Goal: Information Seeking & Learning: Learn about a topic

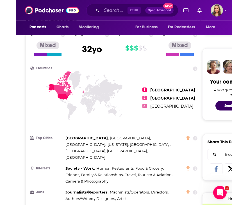
scroll to position [224, 0]
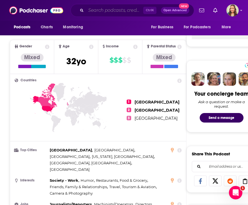
click at [100, 11] on input "Search podcasts, credits, & more..." at bounding box center [114, 10] width 57 height 9
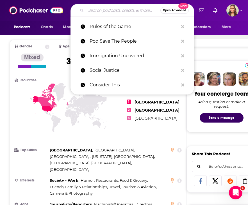
click at [120, 13] on input "Search podcasts, credits, & more..." at bounding box center [123, 10] width 74 height 9
click at [123, 13] on input "Search podcasts, credits, & more..." at bounding box center [123, 10] width 74 height 9
click at [97, 13] on input "Search podcasts, credits, & more..." at bounding box center [123, 10] width 74 height 9
click at [93, 14] on input "Search podcasts, credits, & more..." at bounding box center [123, 10] width 74 height 9
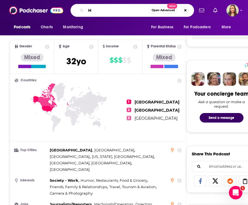
type input "HR"
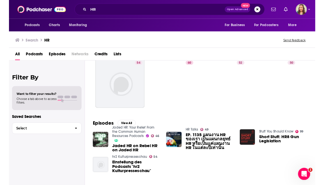
scroll to position [32, 0]
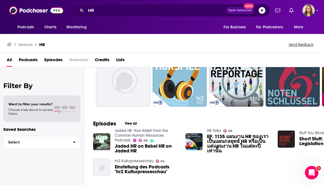
click at [216, 69] on div "Podcasts View All 54 60 52 50 46 50 56 50 + 6k" at bounding box center [208, 74] width 231 height 78
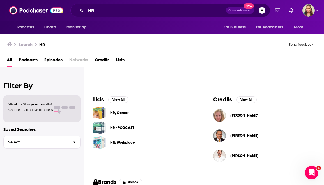
scroll to position [160, 0]
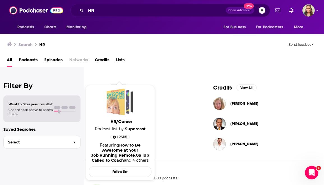
click at [123, 103] on div "HR/Career" at bounding box center [116, 101] width 18 height 27
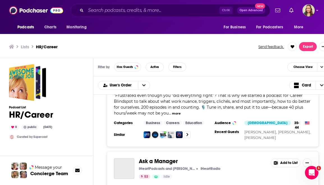
scroll to position [352, 0]
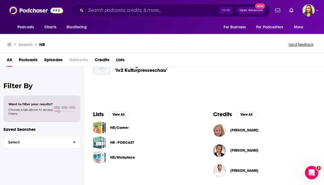
scroll to position [160, 0]
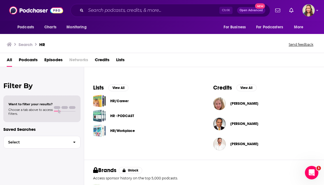
click at [125, 118] on div "Podcasts Charts Monitoring Ctrl K Open Advanced New For Business For Podcasters…" at bounding box center [162, 92] width 324 height 185
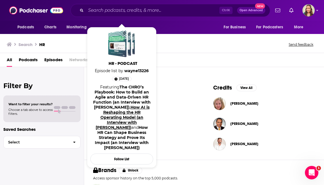
click at [138, 118] on link "How AI is Reshaping the HR Operating Model (an Interview with Volker Jacobs)" at bounding box center [123, 117] width 54 height 25
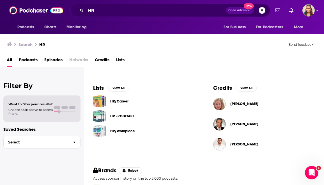
scroll to position [160, 0]
click at [155, 120] on div "HR - PODCAST" at bounding box center [144, 115] width 102 height 13
click at [101, 132] on div "Podcasts Charts Monitoring HR Open Advanced New For Business For Podcasters Mor…" at bounding box center [162, 92] width 324 height 185
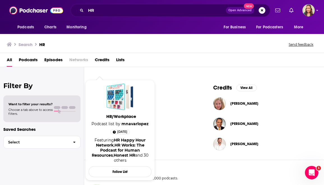
click at [123, 117] on span "HR/Workplace" at bounding box center [121, 116] width 63 height 5
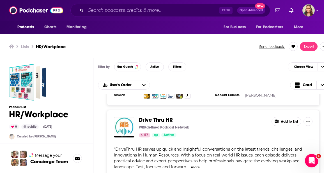
scroll to position [288, 0]
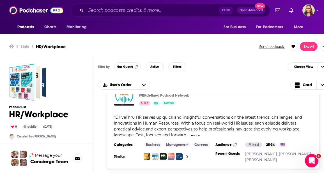
click at [216, 118] on span "DriveThru HR serves up quick and insightful conversations on the latest trends,…" at bounding box center [208, 126] width 188 height 23
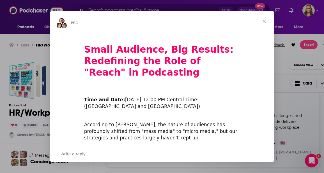
scroll to position [0, 0]
click at [216, 20] on span "Close" at bounding box center [264, 21] width 20 height 20
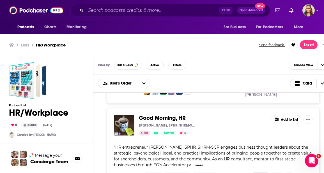
scroll to position [352, 0]
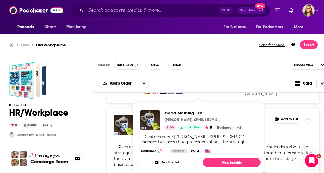
drag, startPoint x: 179, startPoint y: 119, endPoint x: 166, endPoint y: 118, distance: 13.2
click at [216, 138] on div "Good Morning, HR Mike Coffey, SPHR, SHRM-SCP 56 Active 5 Add to List " HR entre…" at bounding box center [213, 151] width 213 height 87
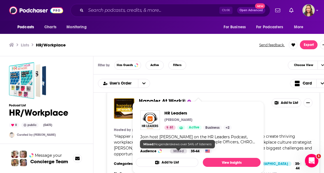
scroll to position [992, 0]
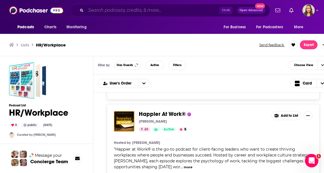
click at [101, 10] on input "Search podcasts, credits, & more..." at bounding box center [153, 10] width 134 height 9
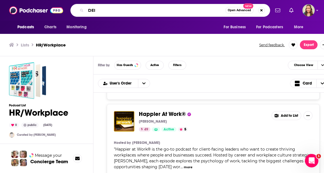
type input "DEI"
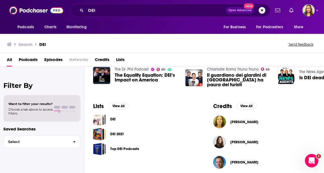
scroll to position [160, 0]
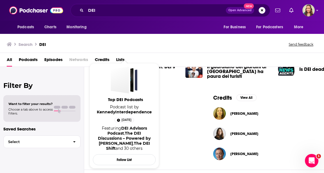
click at [123, 144] on link "The DEI Discussions – Powered by Harrington Starr" at bounding box center [124, 138] width 53 height 15
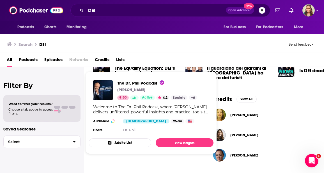
scroll to position [160, 0]
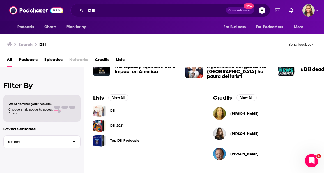
drag, startPoint x: 99, startPoint y: 144, endPoint x: 152, endPoint y: 167, distance: 58.1
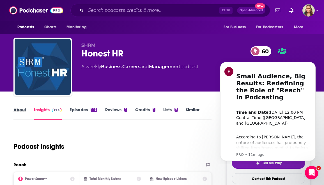
click at [27, 110] on div "About" at bounding box center [23, 113] width 20 height 13
click at [19, 112] on link "About" at bounding box center [19, 113] width 13 height 13
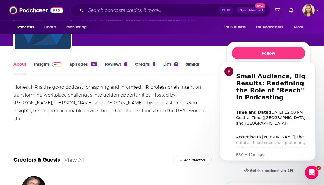
scroll to position [32, 0]
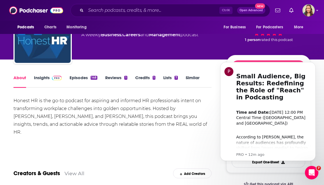
click at [42, 78] on link "Insights" at bounding box center [48, 81] width 28 height 13
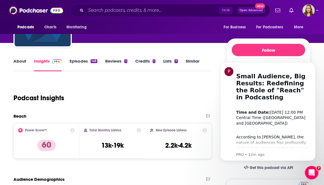
scroll to position [64, 0]
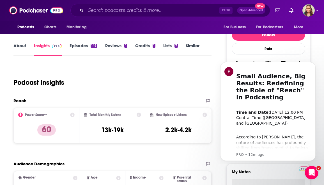
click at [77, 46] on link "Episodes 148" at bounding box center [84, 49] width 28 height 13
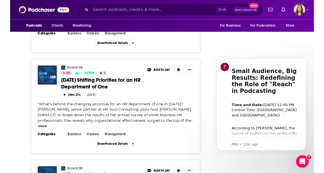
scroll to position [896, 0]
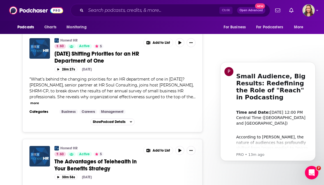
click at [215, 59] on html "P Small Audience, Big Results: Redefining the Role of "Reach" in Podcasting ​ T…" at bounding box center [268, 58] width 112 height 2
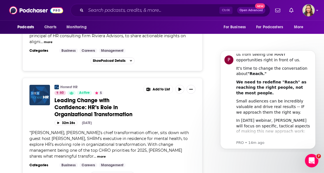
scroll to position [1523, 0]
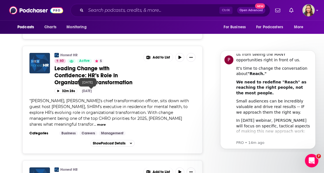
click at [86, 81] on span "Leading Change with Confidence: HR’s Role in Organizational Transformation" at bounding box center [93, 75] width 78 height 21
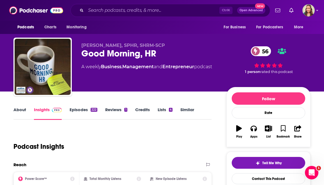
click at [20, 109] on link "About" at bounding box center [19, 113] width 13 height 13
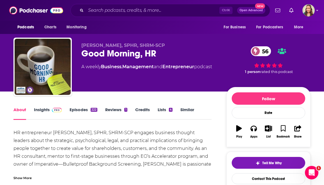
click at [49, 108] on link "Insights" at bounding box center [48, 113] width 28 height 13
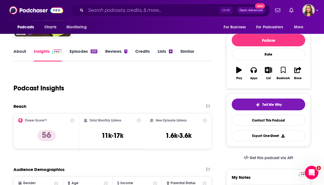
scroll to position [64, 0]
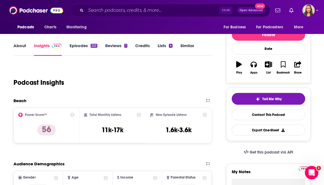
click at [28, 43] on div "About Insights Episodes 222 Reviews 1 Credits Lists 4 Similar" at bounding box center [112, 49] width 198 height 14
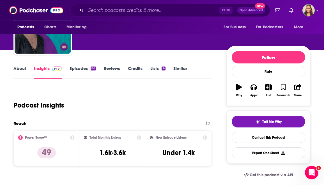
scroll to position [32, 0]
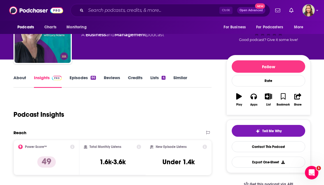
click at [21, 77] on link "About" at bounding box center [19, 81] width 13 height 13
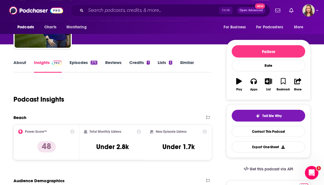
scroll to position [64, 0]
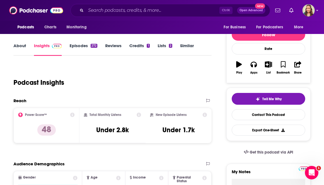
click at [21, 50] on link "About" at bounding box center [19, 49] width 13 height 13
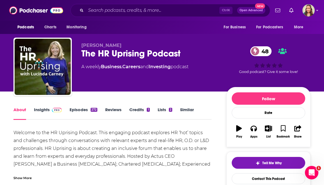
click at [50, 112] on span at bounding box center [56, 109] width 12 height 5
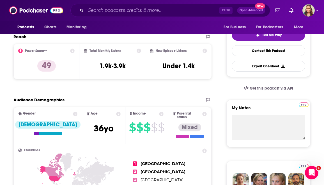
scroll to position [64, 0]
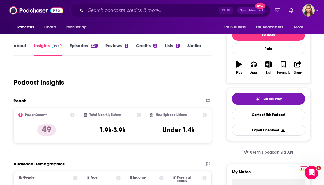
click at [25, 51] on link "About" at bounding box center [19, 49] width 13 height 13
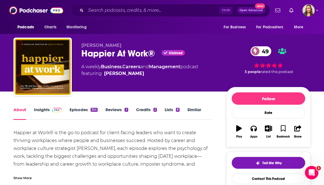
click at [44, 112] on link "Insights" at bounding box center [48, 113] width 28 height 13
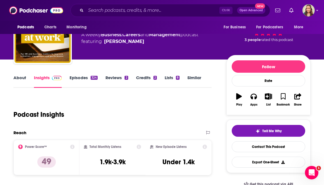
scroll to position [64, 0]
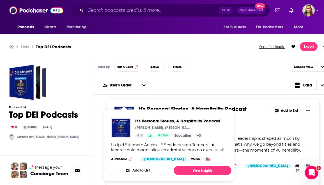
drag, startPoint x: 204, startPoint y: 108, endPoint x: 187, endPoint y: 120, distance: 19.8
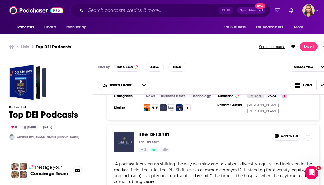
scroll to position [192, 0]
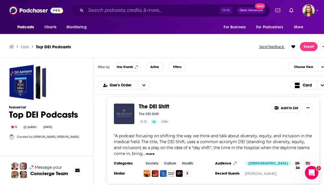
drag, startPoint x: 200, startPoint y: 173, endPoint x: 217, endPoint y: 124, distance: 51.5
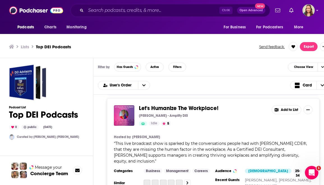
scroll to position [1568, 0]
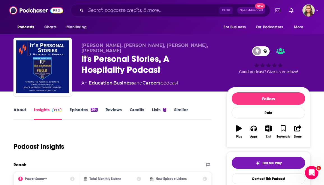
scroll to position [32, 0]
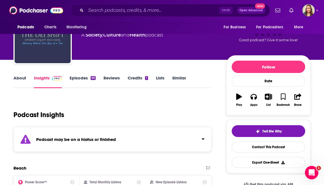
scroll to position [32, 0]
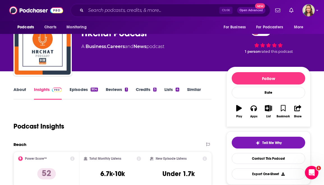
scroll to position [32, 0]
